Goal: Task Accomplishment & Management: Complete application form

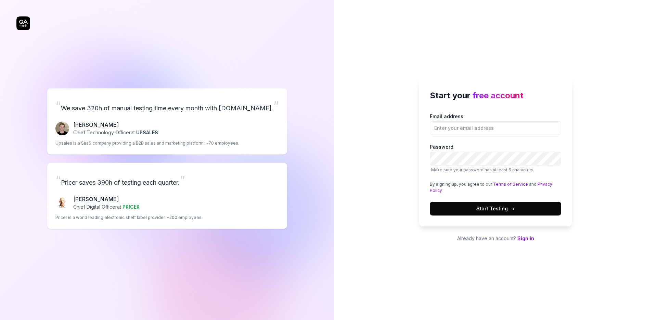
click at [529, 238] on link "Sign in" at bounding box center [526, 238] width 17 height 6
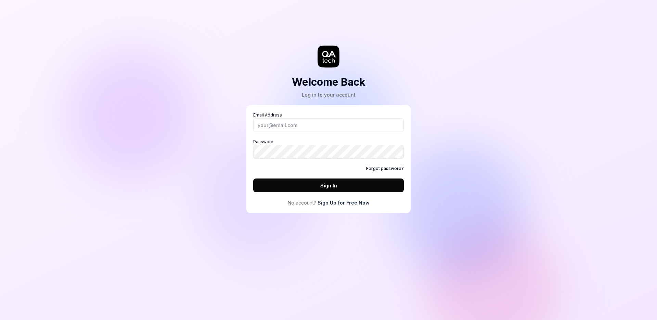
click at [352, 202] on link "Sign Up for Free Now" at bounding box center [344, 202] width 52 height 7
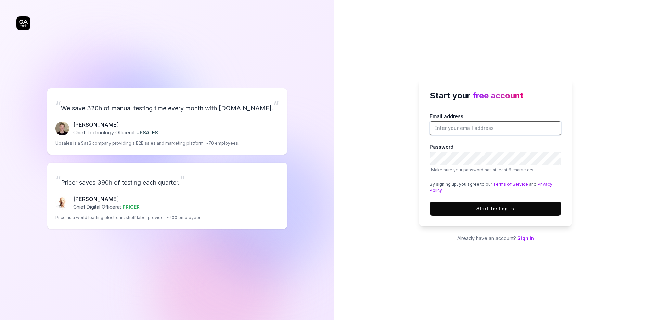
click at [501, 124] on input "Email address" at bounding box center [495, 128] width 131 height 14
type input "DanielBlok"
type input "[EMAIL_ADDRESS][DOMAIN_NAME]"
click at [619, 131] on div "Start your free account Email address danielblokhi@gmail.com Password Make sure…" at bounding box center [495, 160] width 323 height 320
click at [525, 209] on button "Start Testing →" at bounding box center [495, 209] width 131 height 14
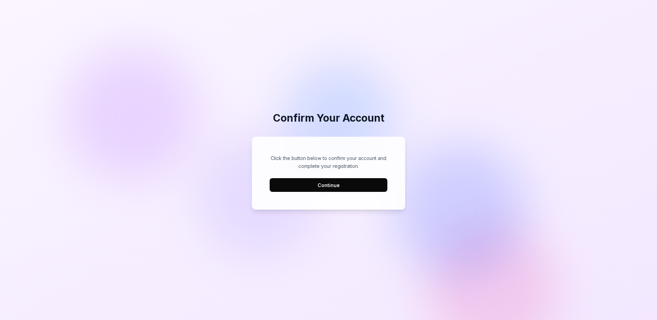
click at [375, 189] on button "Continue" at bounding box center [329, 185] width 118 height 14
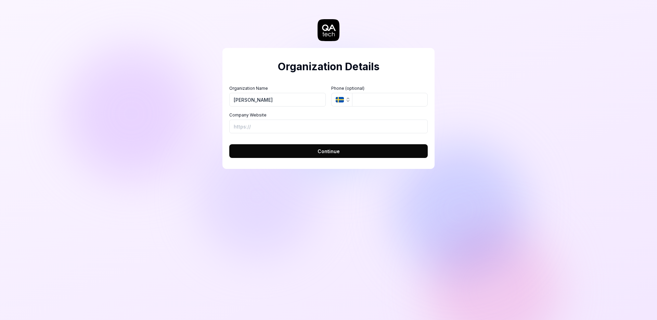
type input "[PERSON_NAME]"
click at [345, 96] on button "SE" at bounding box center [341, 100] width 21 height 14
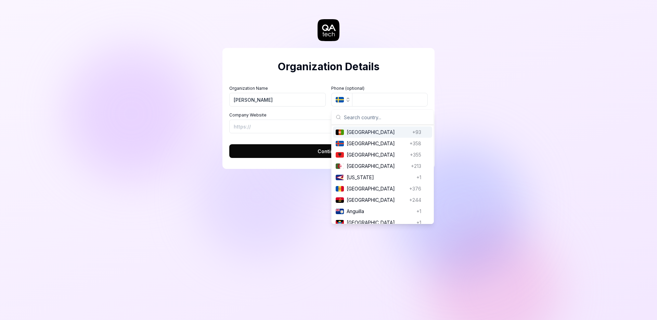
click at [539, 73] on div "Organization Details Organization Name [PERSON_NAME] Organization Logo (Square …" at bounding box center [328, 160] width 657 height 320
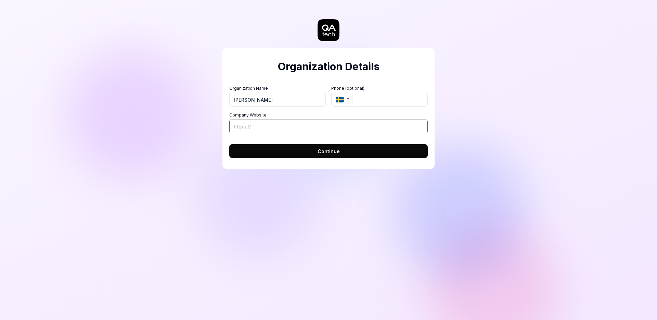
click at [298, 121] on input "Company Website" at bounding box center [328, 126] width 199 height 14
type input "[URL][DOMAIN_NAME]"
click at [229, 144] on button "Continue" at bounding box center [328, 151] width 199 height 14
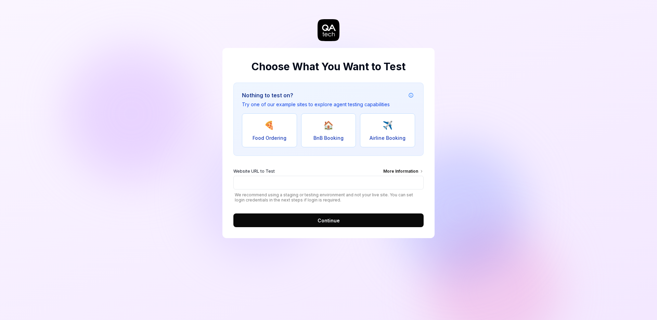
click at [409, 169] on div "More Information" at bounding box center [403, 172] width 40 height 8
click at [409, 176] on input "Website URL to Test More Information" at bounding box center [328, 183] width 190 height 14
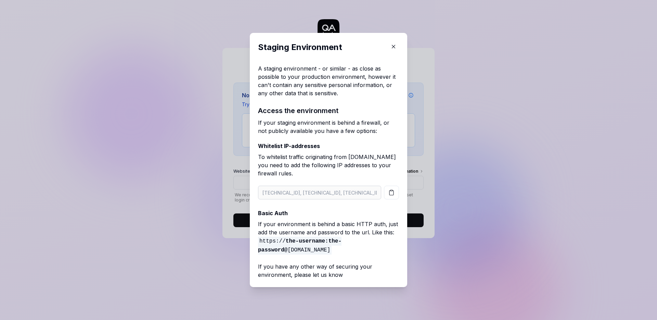
click at [391, 48] on icon "button" at bounding box center [394, 46] width 6 height 6
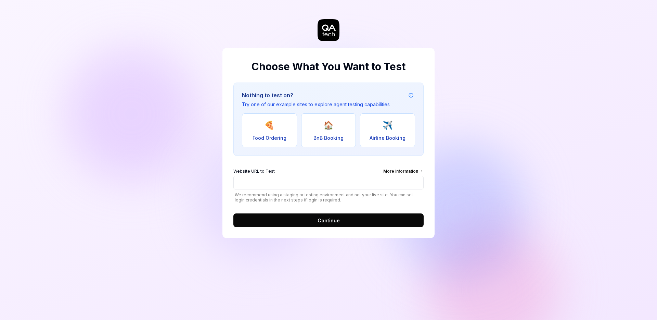
click at [296, 191] on div "Website URL to Test More Information We recommend using a staging or testing en…" at bounding box center [328, 185] width 190 height 34
click at [296, 181] on input "Website URL to Test More Information" at bounding box center [328, 183] width 190 height 14
type input "[URL][DOMAIN_NAME]"
click button "Continue" at bounding box center [328, 220] width 190 height 14
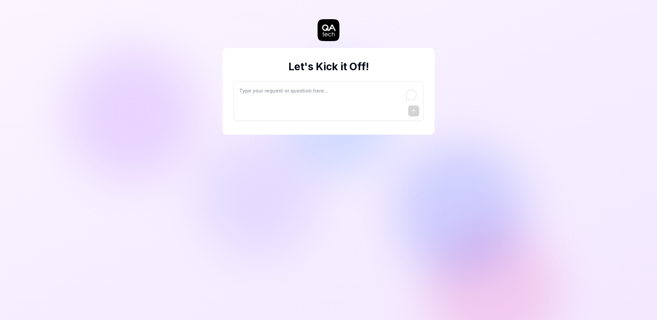
type textarea "*"
type textarea "I"
type textarea "*"
type textarea "I"
type textarea "*"
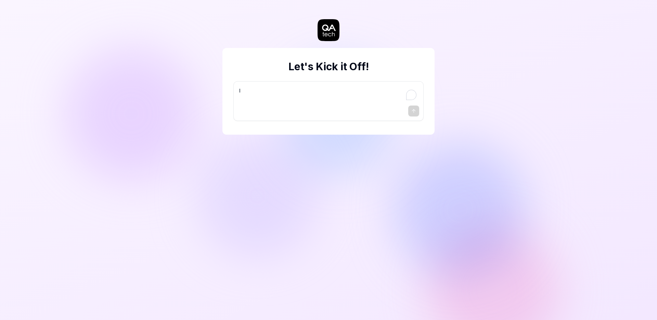
type textarea "I w"
type textarea "*"
type textarea "I wa"
type textarea "*"
type textarea "I wan"
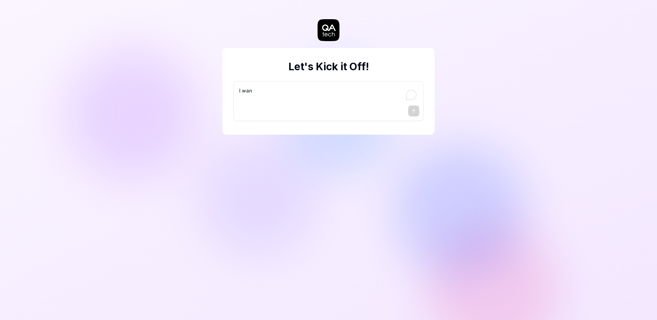
type textarea "*"
type textarea "I want"
type textarea "*"
type textarea "I want"
type textarea "*"
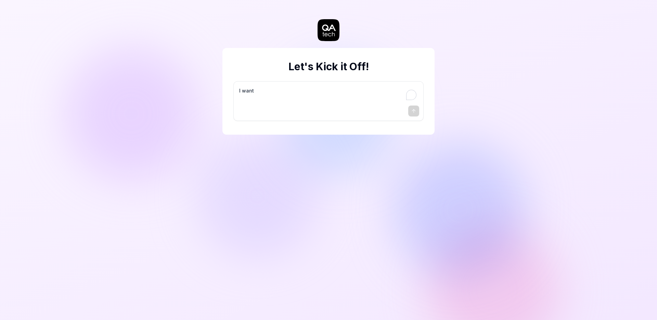
type textarea "I want a"
type textarea "*"
type textarea "I want a"
type textarea "*"
type textarea "I want a g"
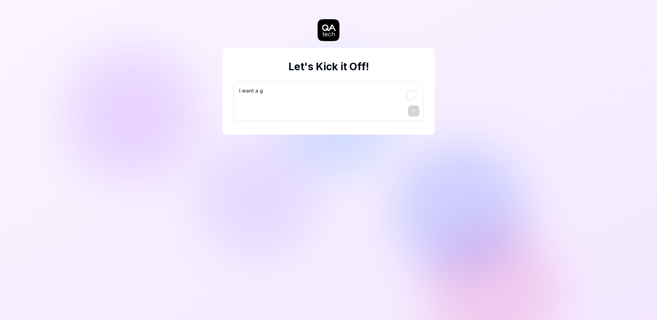
type textarea "*"
type textarea "I want a go"
type textarea "*"
type textarea "I want a goo"
type textarea "*"
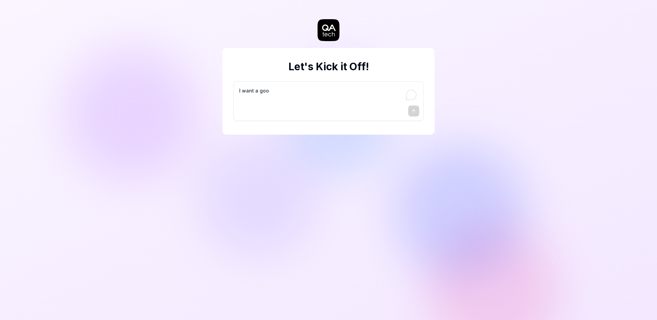
type textarea "I want a good"
type textarea "*"
type textarea "I want a good"
type textarea "*"
type textarea "I want a good t"
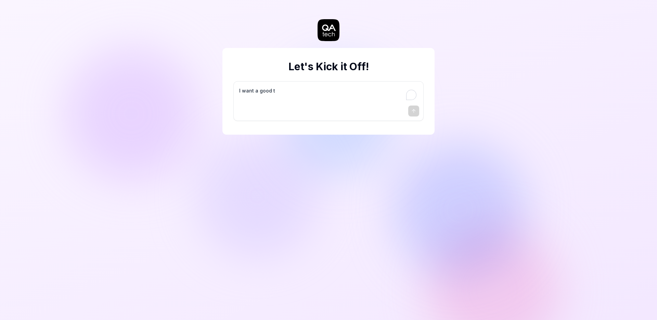
type textarea "*"
type textarea "I want a good te"
type textarea "*"
type textarea "I want a good tes"
type textarea "*"
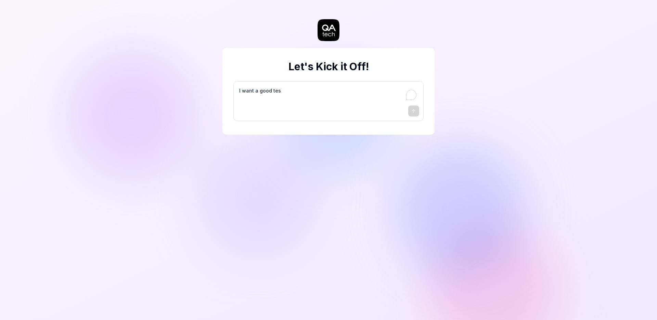
type textarea "I want a good test"
type textarea "*"
type textarea "I want a good test"
type textarea "*"
type textarea "I want a good test s"
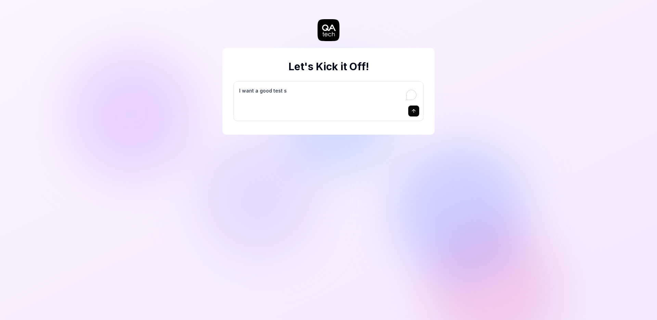
type textarea "*"
type textarea "I want a good test se"
type textarea "*"
type textarea "I want a good test set"
type textarea "*"
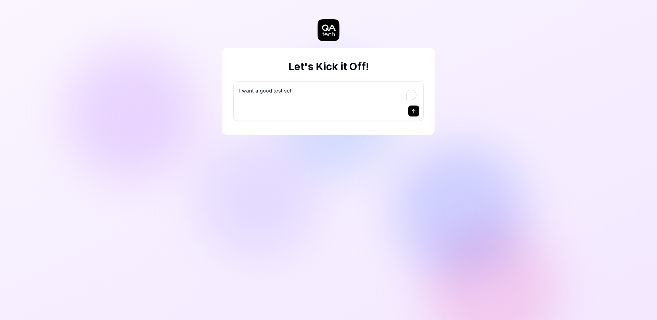
type textarea "I want a good test setu"
type textarea "*"
type textarea "I want a good test setup"
type textarea "*"
type textarea "I want a good test setup"
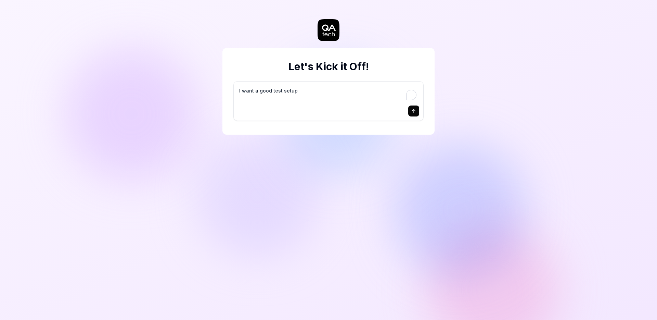
type textarea "*"
type textarea "I want a good test setup f"
type textarea "*"
type textarea "I want a good test setup fo"
type textarea "*"
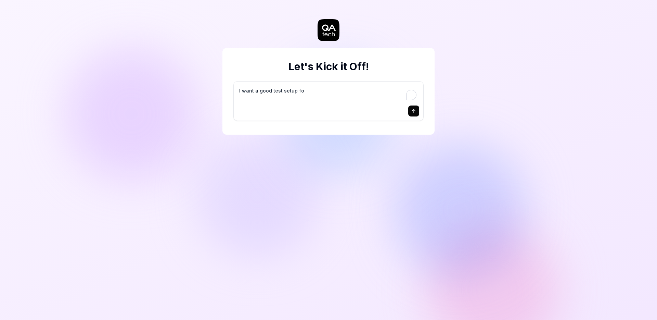
type textarea "I want a good test setup for"
type textarea "*"
type textarea "I want a good test setup for"
type textarea "*"
type textarea "I want a good test setup for m"
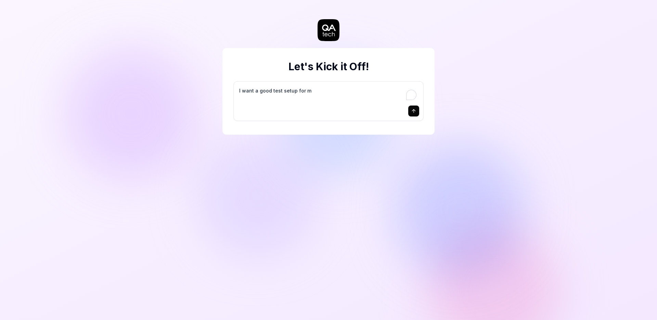
type textarea "*"
type textarea "I want a good test setup for my"
type textarea "*"
type textarea "I want a good test setup for my"
type textarea "*"
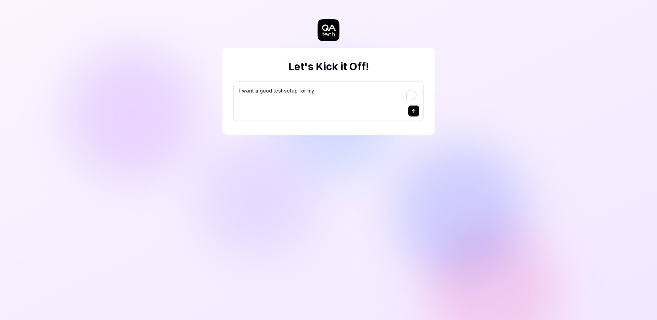
type textarea "I want a good test setup for my s"
type textarea "*"
type textarea "I want a good test setup for my si"
type textarea "*"
type textarea "I want a good test setup for my sit"
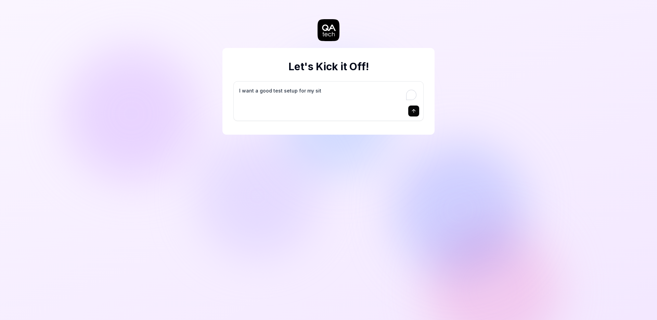
type textarea "*"
type textarea "I want a good test setup for my site"
type textarea "*"
type textarea "I want a good test setup for my site"
type textarea "*"
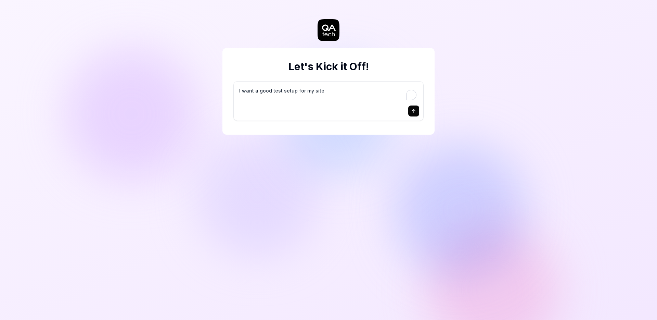
type textarea "I want a good test setup for my site -"
type textarea "*"
type textarea "I want a good test setup for my site -"
type textarea "*"
type textarea "I want a good test setup for my site - h"
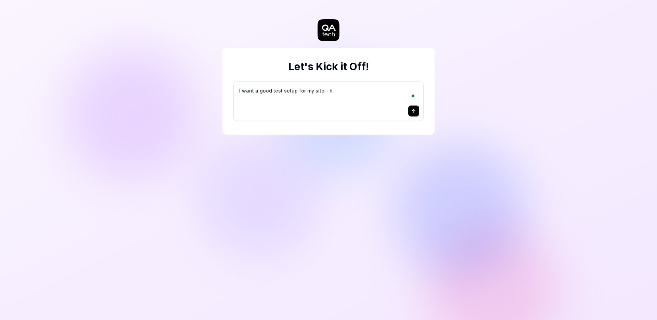
type textarea "*"
type textarea "I want a good test setup for my site - he"
type textarea "*"
type textarea "I want a good test setup for my site - hel"
type textarea "*"
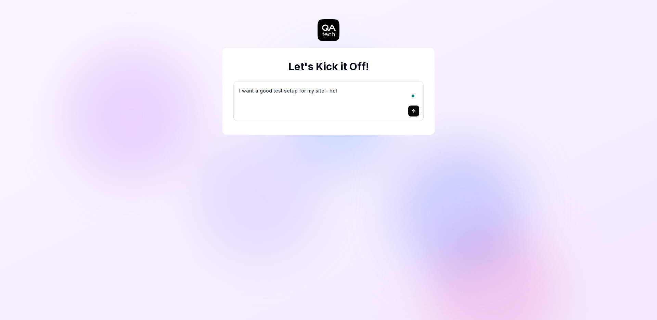
type textarea "I want a good test setup for my site - help"
type textarea "*"
type textarea "I want a good test setup for my site - help"
type textarea "*"
type textarea "I want a good test setup for my site - help m"
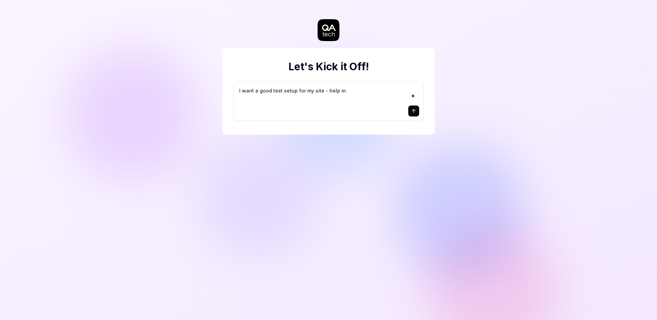
type textarea "*"
type textarea "I want a good test setup for my site - help me"
type textarea "*"
type textarea "I want a good test setup for my site - help me"
type textarea "*"
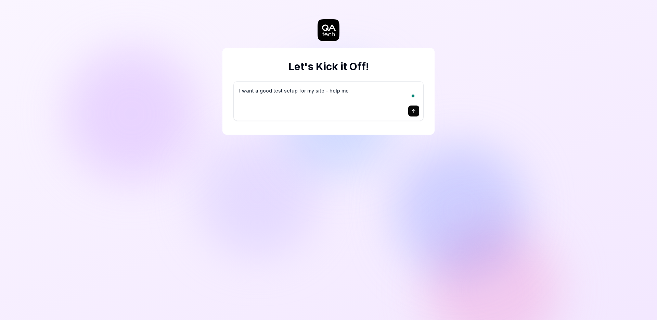
type textarea "I want a good test setup for my site - help me c"
type textarea "*"
type textarea "I want a good test setup for my site - help me cr"
type textarea "*"
type textarea "I want a good test setup for my site - help me cre"
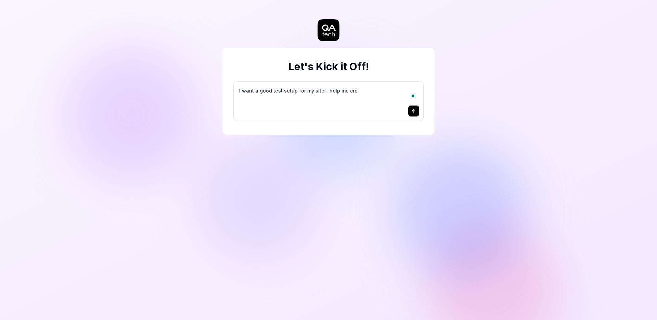
type textarea "*"
type textarea "I want a good test setup for my site - help me crea"
type textarea "*"
type textarea "I want a good test setup for my site - help me creat"
type textarea "*"
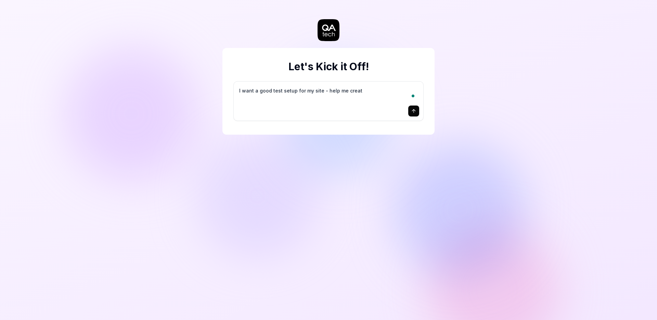
type textarea "I want a good test setup for my site - help me create"
type textarea "*"
type textarea "I want a good test setup for my site - help me create"
type textarea "*"
type textarea "I want a good test setup for my site - help me create t"
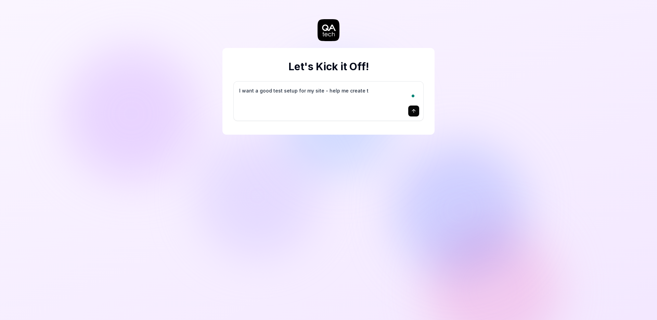
type textarea "*"
type textarea "I want a good test setup for my site - help me create th"
type textarea "*"
type textarea "I want a good test setup for my site - help me create the"
type textarea "*"
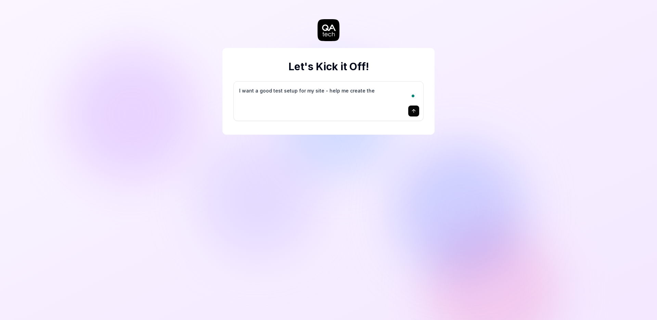
type textarea "I want a good test setup for my site - help me create the"
type textarea "*"
type textarea "I want a good test setup for my site - help me create the f"
type textarea "*"
type textarea "I want a good test setup for my site - help me create the fi"
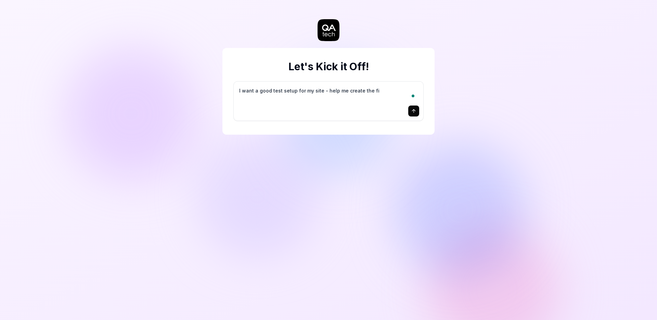
type textarea "*"
type textarea "I want a good test setup for my site - help me create the fir"
type textarea "*"
type textarea "I want a good test setup for my site - help me create the firs"
type textarea "*"
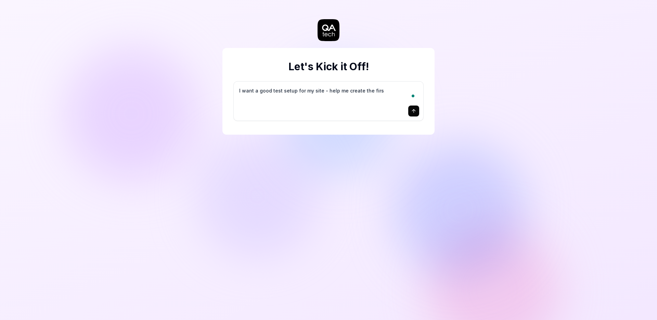
type textarea "I want a good test setup for my site - help me create the first"
type textarea "*"
type textarea "I want a good test setup for my site - help me create the first"
type textarea "*"
type textarea "I want a good test setup for my site - help me create the first 3"
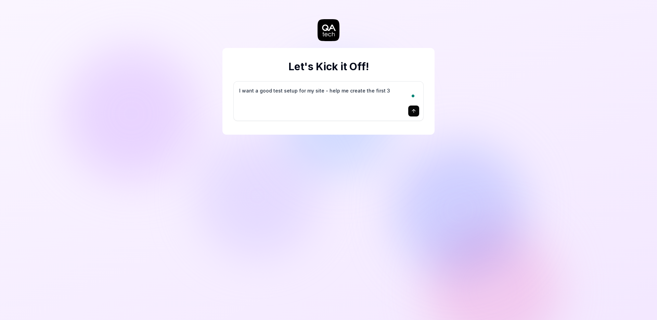
type textarea "*"
type textarea "I want a good test setup for my site - help me create the first 3-"
type textarea "*"
type textarea "I want a good test setup for my site - help me create the first 3-5"
type textarea "*"
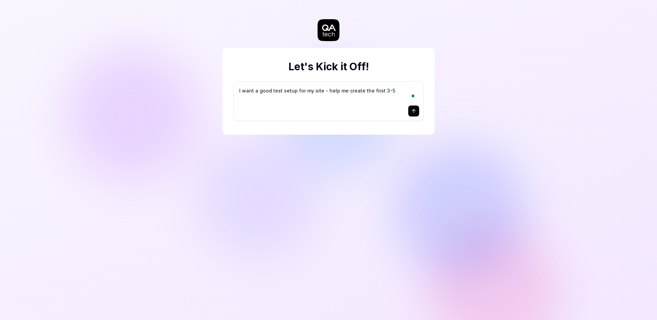
type textarea "I want a good test setup for my site - help me create the first 3-5"
type textarea "*"
type textarea "I want a good test setup for my site - help me create the first 3-5 t"
type textarea "*"
type textarea "I want a good test setup for my site - help me create the first 3-5 te"
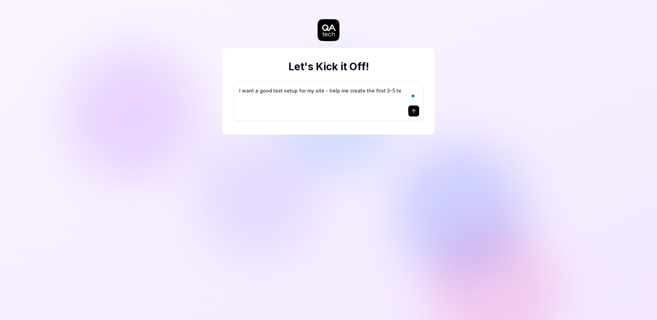
type textarea "*"
type textarea "I want a good test setup for my site - help me create the first 3-5 tes"
type textarea "*"
type textarea "I want a good test setup for my site - help me create the first 3-5 test"
type textarea "*"
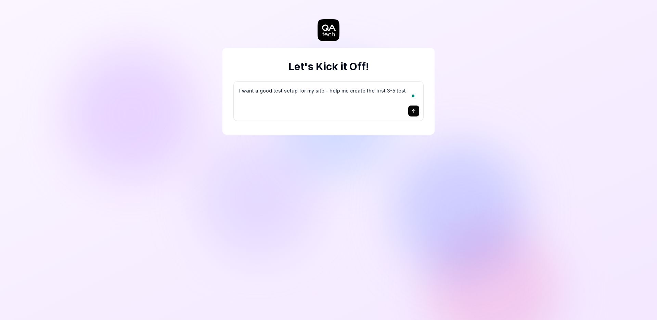
type textarea "I want a good test setup for my site - help me create the first 3-5 test"
type textarea "*"
type textarea "I want a good test setup for my site - help me create the first 3-5 test c"
type textarea "*"
type textarea "I want a good test setup for my site - help me create the first 3-5 test ca"
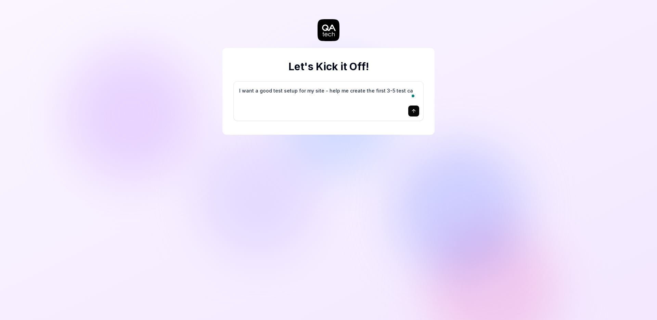
type textarea "*"
type textarea "I want a good test setup for my site - help me create the first 3-5 test cas"
type textarea "*"
type textarea "I want a good test setup for my site - help me create the first 3-5 test case"
type textarea "*"
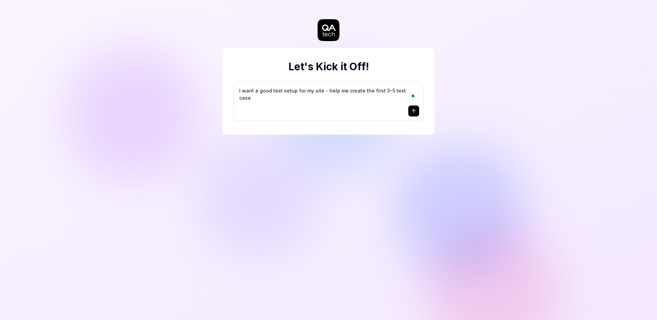
type textarea "I want a good test setup for my site - help me create the first 3-5 test cases"
click at [321, 92] on textarea "I want a good test setup for my site - help me create the first 3-5 test cases" at bounding box center [328, 94] width 181 height 17
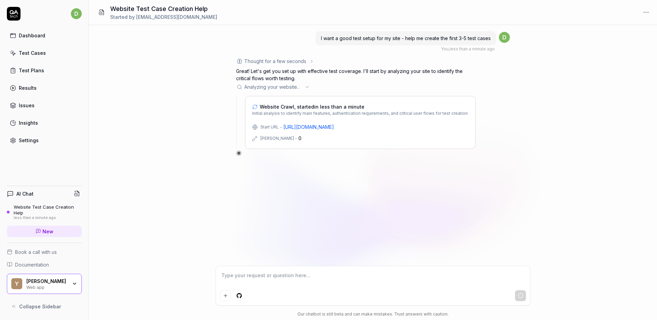
click at [623, 79] on div "I want a good test setup for my site - help me create the first 3-5 test cases …" at bounding box center [373, 145] width 568 height 241
type textarea "*"
